Goal: Submit feedback/report problem

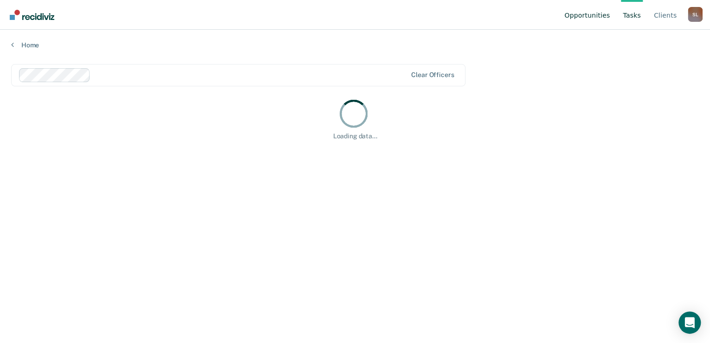
click at [598, 18] on link "Opportunities" at bounding box center [586, 15] width 49 height 30
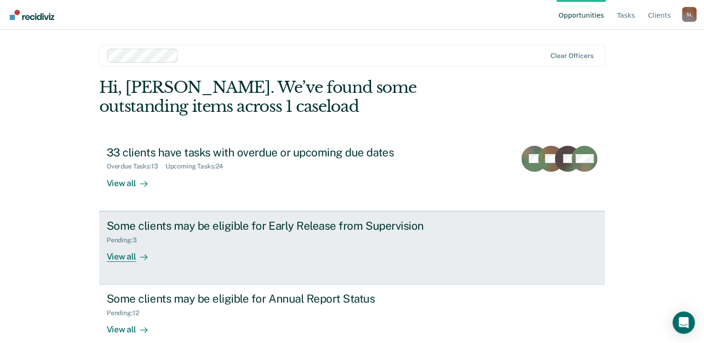
click at [334, 222] on div "Some clients may be eligible for Early Release from Supervision" at bounding box center [270, 225] width 326 height 13
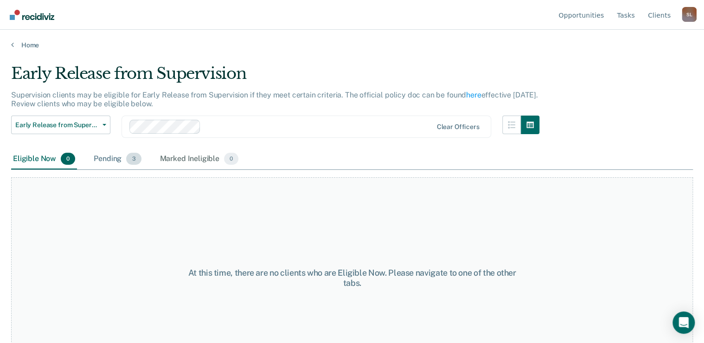
click at [100, 161] on div "Pending 3" at bounding box center [117, 159] width 51 height 20
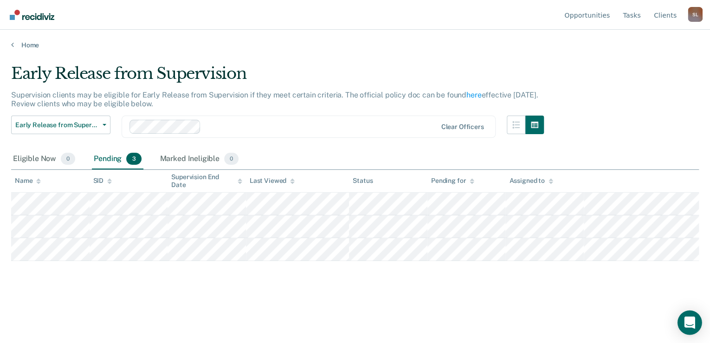
click at [695, 316] on div "Open Intercom Messenger" at bounding box center [690, 322] width 25 height 25
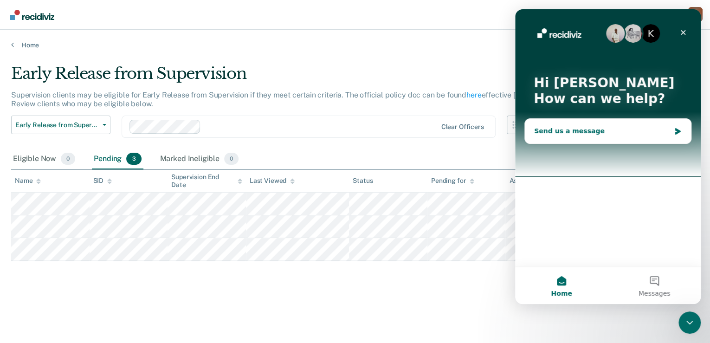
click at [557, 128] on div "Send us a message" at bounding box center [602, 131] width 136 height 10
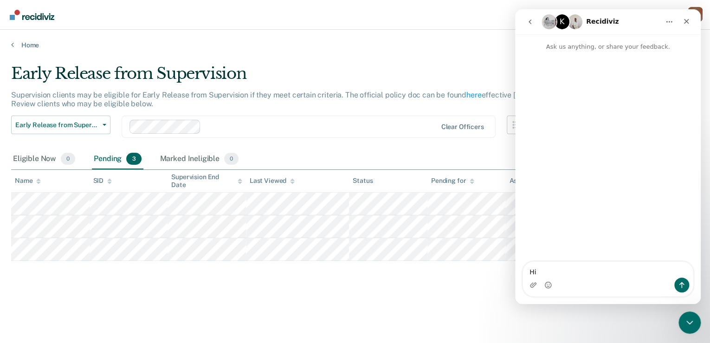
type textarea "H"
click at [451, 48] on link "Home" at bounding box center [355, 45] width 688 height 8
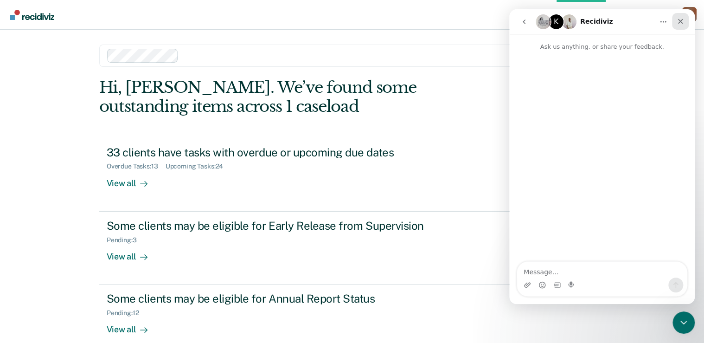
click at [680, 24] on icon "Close" at bounding box center [680, 21] width 7 height 7
